Goal: Information Seeking & Learning: Find specific fact

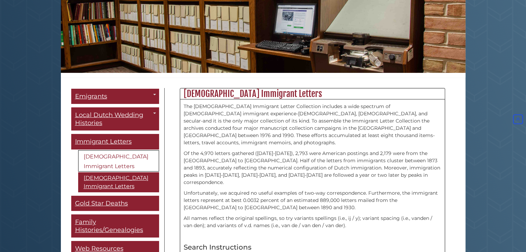
scroll to position [35, 0]
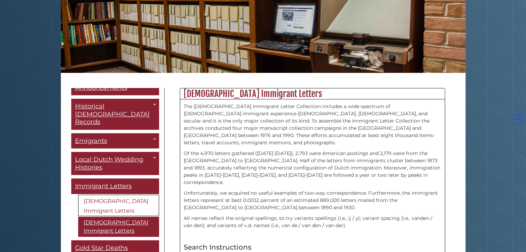
click at [114, 195] on link "[DEMOGRAPHIC_DATA] Immigrant Letters" at bounding box center [118, 205] width 81 height 21
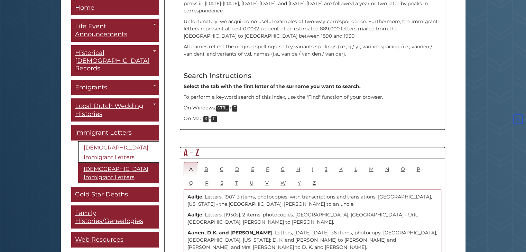
scroll to position [277, 0]
click at [281, 161] on link "G" at bounding box center [282, 168] width 15 height 14
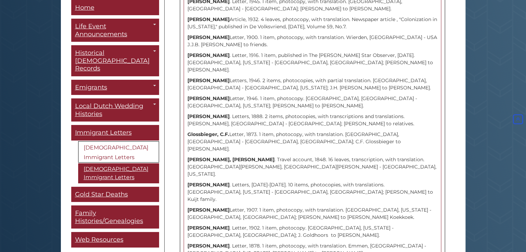
scroll to position [553, 0]
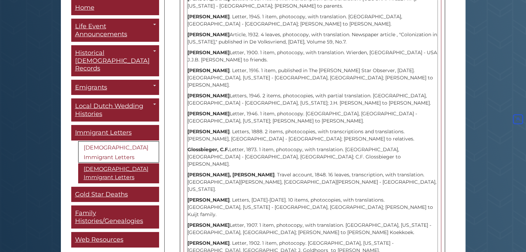
click at [283, 128] on p "Glerum, Christiaan . Letters, 1888. 2 items, photocopies, with transcriptions a…" at bounding box center [312, 135] width 250 height 15
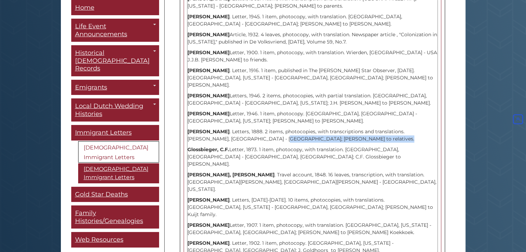
drag, startPoint x: 283, startPoint y: 99, endPoint x: 253, endPoint y: 99, distance: 30.4
click at [261, 128] on p "Glerum, Christiaan . Letters, 1888. 2 items, photocopies, with transcriptions a…" at bounding box center [312, 135] width 250 height 15
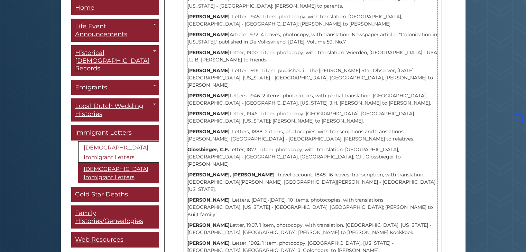
click at [235, 128] on p "Glerum, Christiaan . Letters, 1888. 2 items, photocopies, with transcriptions a…" at bounding box center [312, 135] width 250 height 15
click at [228, 128] on p "Glerum, Christiaan . Letters, 1888. 2 items, photocopies, with transcriptions a…" at bounding box center [312, 135] width 250 height 15
drag, startPoint x: 190, startPoint y: 96, endPoint x: 184, endPoint y: 94, distance: 6.4
click at [189, 129] on strong "[PERSON_NAME]" at bounding box center [208, 132] width 42 height 6
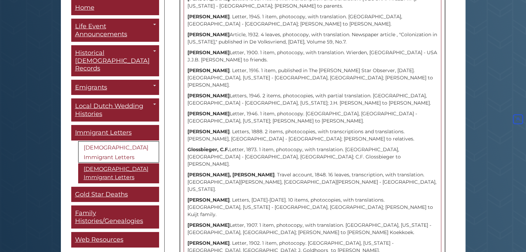
click at [278, 128] on p "Glerum, Christiaan . Letters, 1888. 2 items, photocopies, with transcriptions a…" at bounding box center [312, 135] width 250 height 15
click at [266, 128] on p "Glerum, Christiaan . Letters, 1888. 2 items, photocopies, with transcriptions a…" at bounding box center [312, 135] width 250 height 15
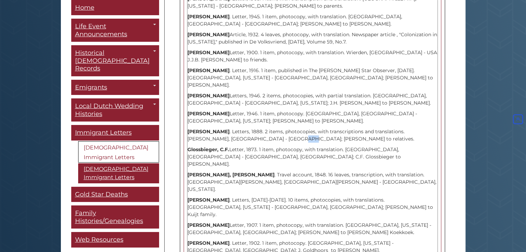
drag, startPoint x: 258, startPoint y: 100, endPoint x: 249, endPoint y: 99, distance: 9.0
click at [257, 128] on p "Glerum, Christiaan . Letters, 1888. 2 items, photocopies, with transcriptions a…" at bounding box center [312, 135] width 250 height 15
drag, startPoint x: 249, startPoint y: 99, endPoint x: 226, endPoint y: 96, distance: 23.0
click at [226, 128] on p "Glerum, Christiaan . Letters, 1888. 2 items, photocopies, with transcriptions a…" at bounding box center [312, 135] width 250 height 15
click at [226, 129] on strong "[PERSON_NAME]" at bounding box center [208, 132] width 42 height 6
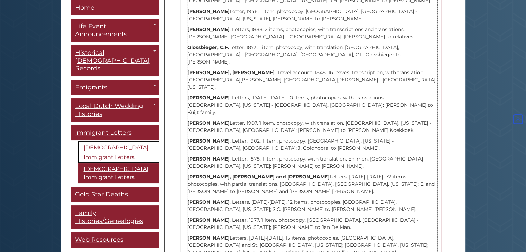
scroll to position [657, 0]
